Goal: Find specific page/section: Find specific page/section

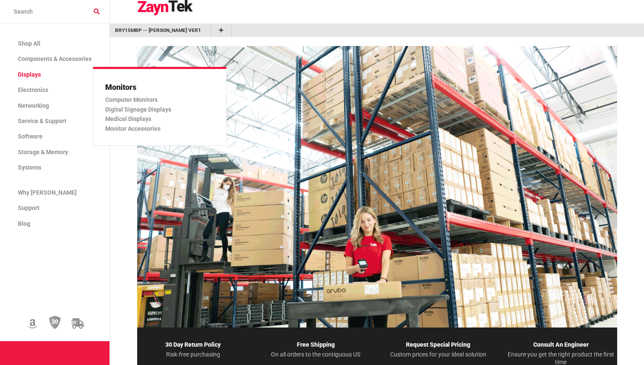
click at [26, 73] on span "Displays" at bounding box center [29, 74] width 23 height 7
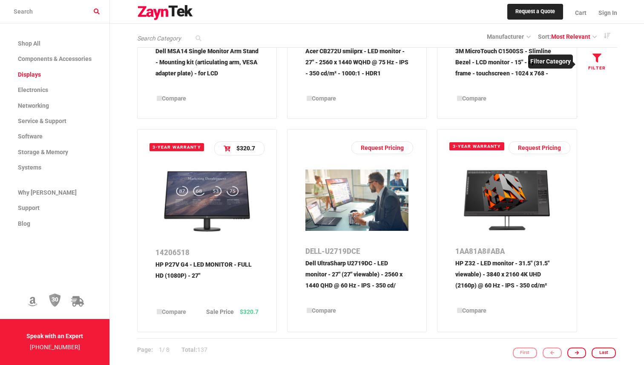
click at [600, 63] on link "Filter" at bounding box center [597, 64] width 40 height 33
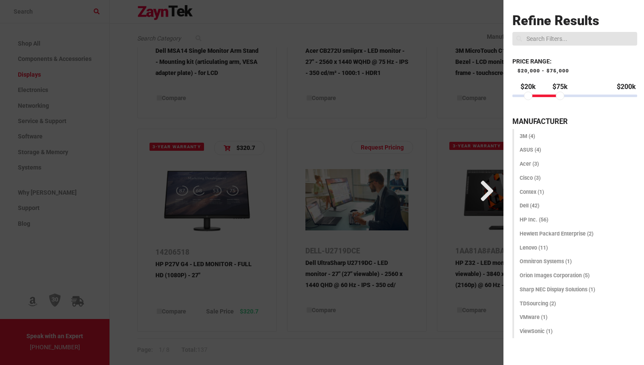
scroll to position [779, 0]
click at [204, 145] on div at bounding box center [249, 182] width 509 height 365
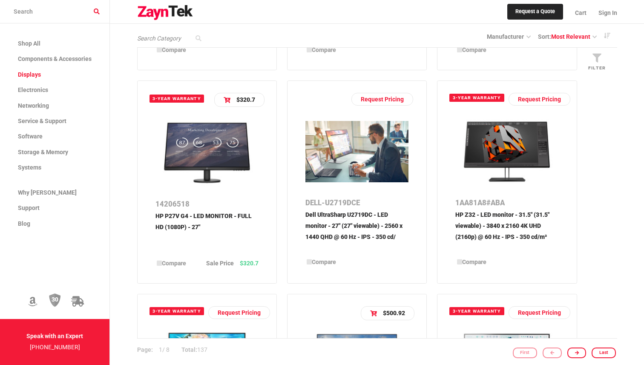
scroll to position [827, 0]
